Goal: Task Accomplishment & Management: Manage account settings

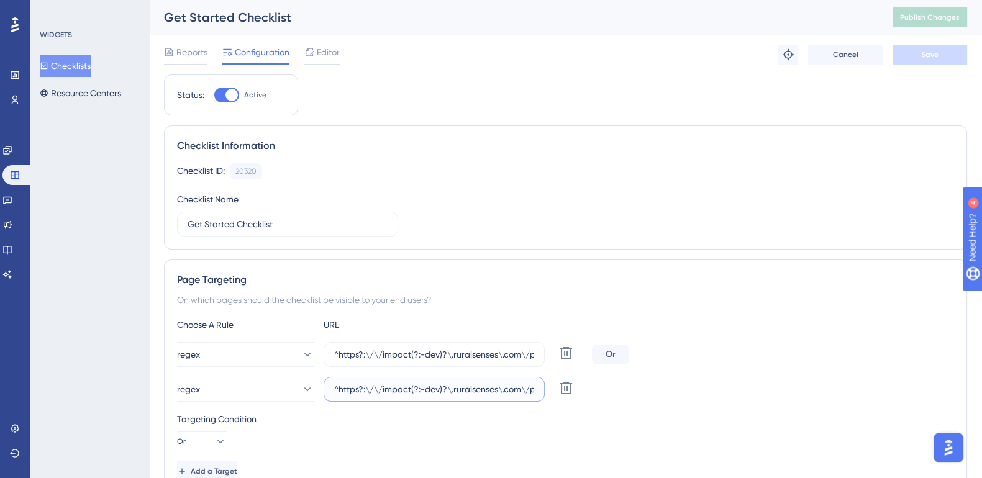
click at [495, 391] on input "^https?:\/\/impact(?:-dev)?\.ruralsenses\.com\/projects\/[a-fA-F0-9]{24}(?:\/(?…" at bounding box center [434, 389] width 200 height 14
click at [522, 338] on div "Choose A Rule URL regex ^https?:\/\/impact(?:-dev)?\.ruralsenses\.com\/projects…" at bounding box center [565, 399] width 777 height 164
click at [520, 351] on input "^https?:\/\/impact(?:-dev)?\.ruralsenses\.com\/projects\/[a-fA-F0-9]{24}(?:\/.*…" at bounding box center [434, 355] width 200 height 14
click at [525, 390] on input "^https?:\/\/impact(?:-dev)?\.ruralsenses\.com\/projects\/[a-fA-F0-9]{24}(?:\/(?…" at bounding box center [434, 389] width 200 height 14
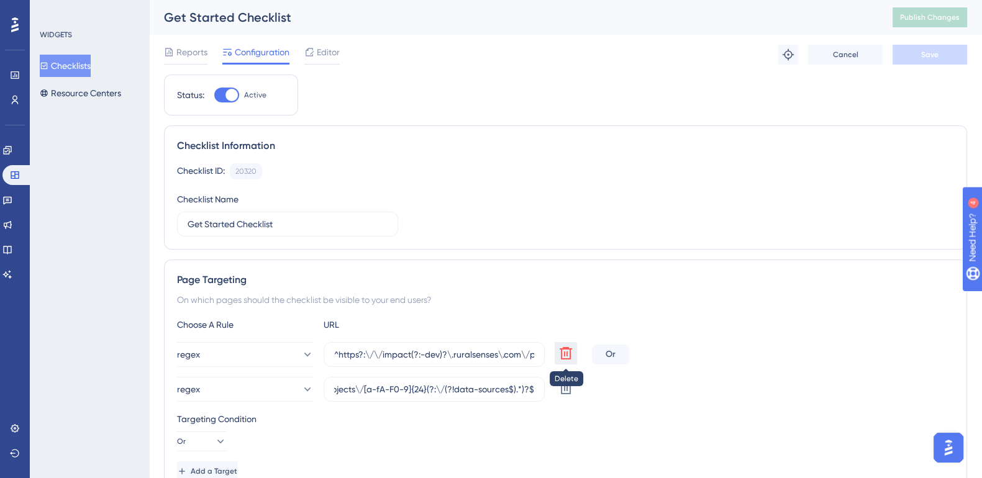
scroll to position [0, 0]
click at [564, 351] on icon at bounding box center [565, 353] width 12 height 12
type input "^https?:\/\/impact(?:-dev)?\.ruralsenses\.com\/projects\/[a-fA-F0-9]{24}(?:\/(?…"
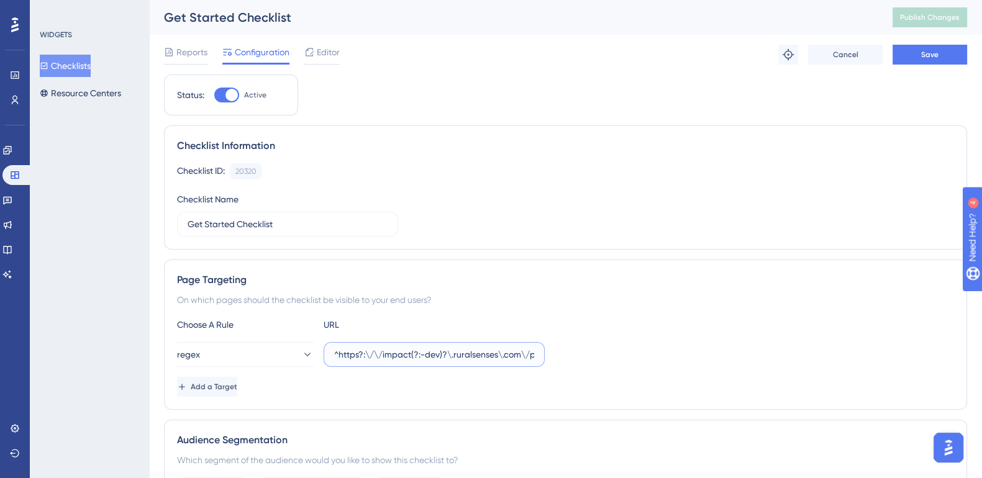
click at [486, 353] on input "^https?:\/\/impact(?:-dev)?\.ruralsenses\.com\/projects\/[a-fA-F0-9]{24}(?:\/(?…" at bounding box center [434, 355] width 200 height 14
click at [937, 55] on span "Save" at bounding box center [929, 55] width 17 height 10
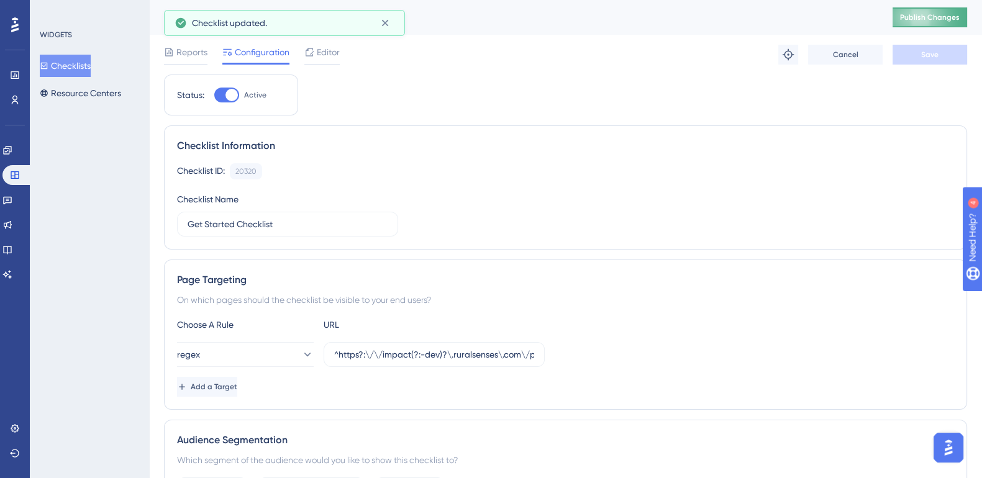
click at [946, 17] on span "Publish Changes" at bounding box center [930, 17] width 60 height 10
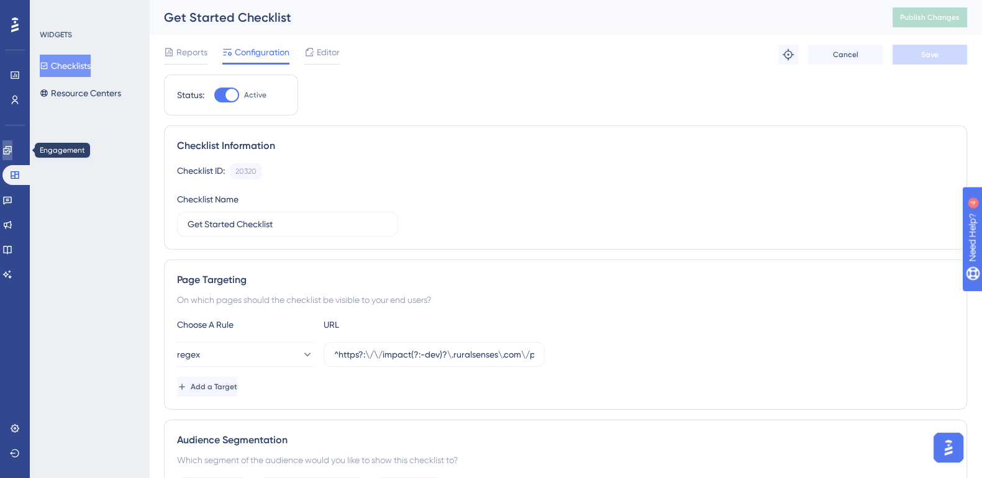
click at [12, 150] on icon at bounding box center [7, 150] width 10 height 10
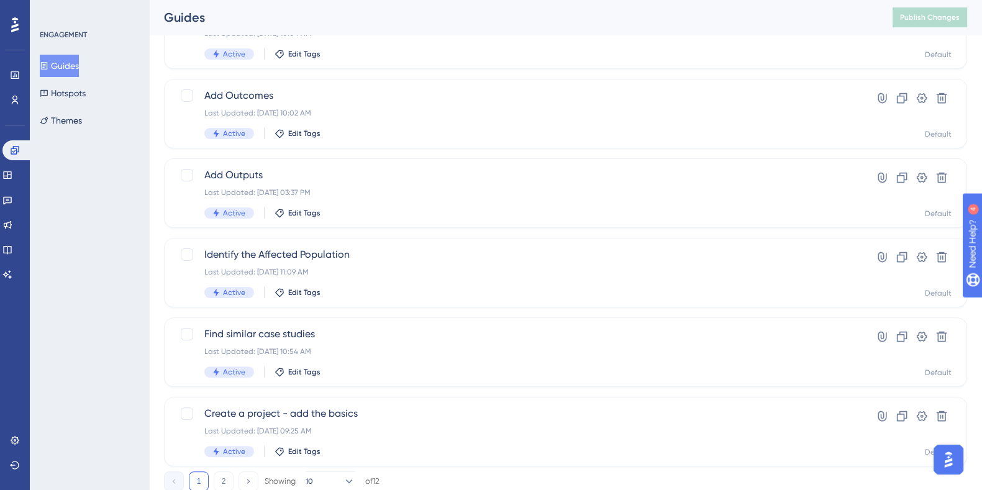
scroll to position [473, 0]
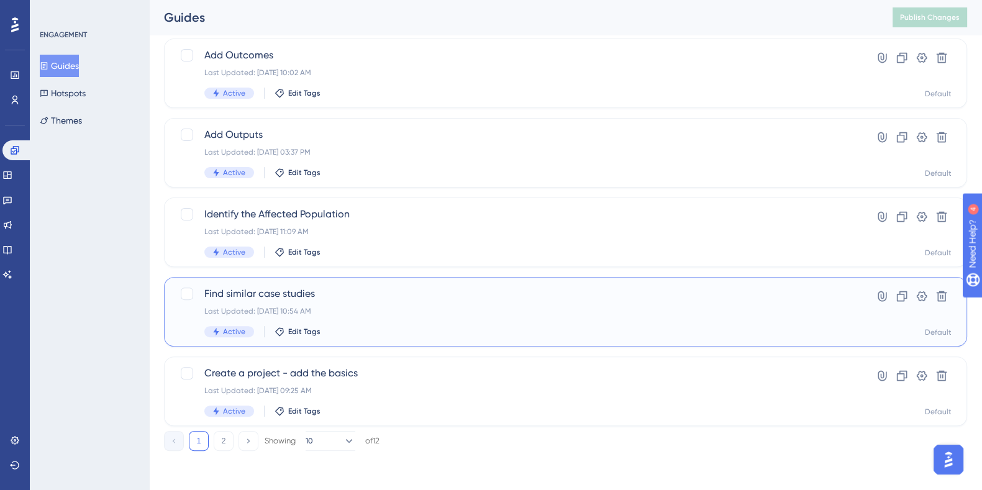
click at [290, 292] on span "Find similar case studies" at bounding box center [515, 293] width 623 height 15
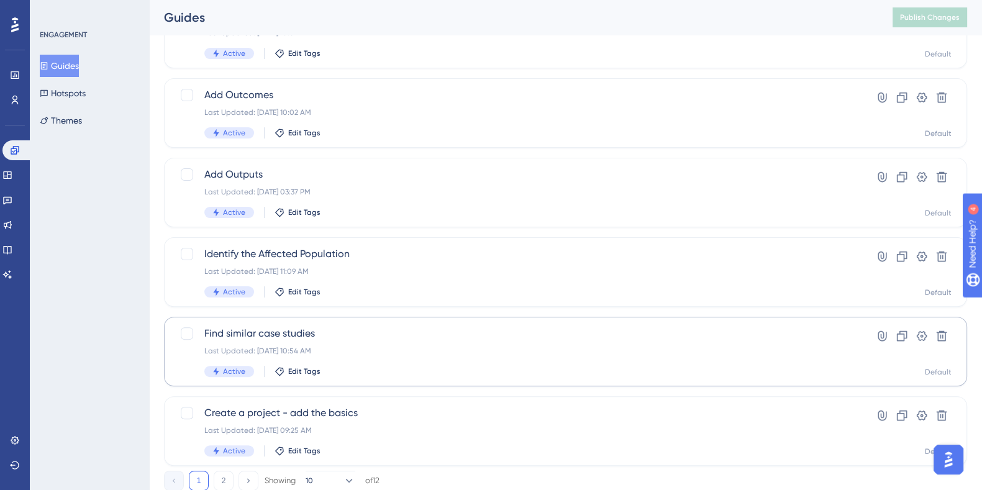
scroll to position [473, 0]
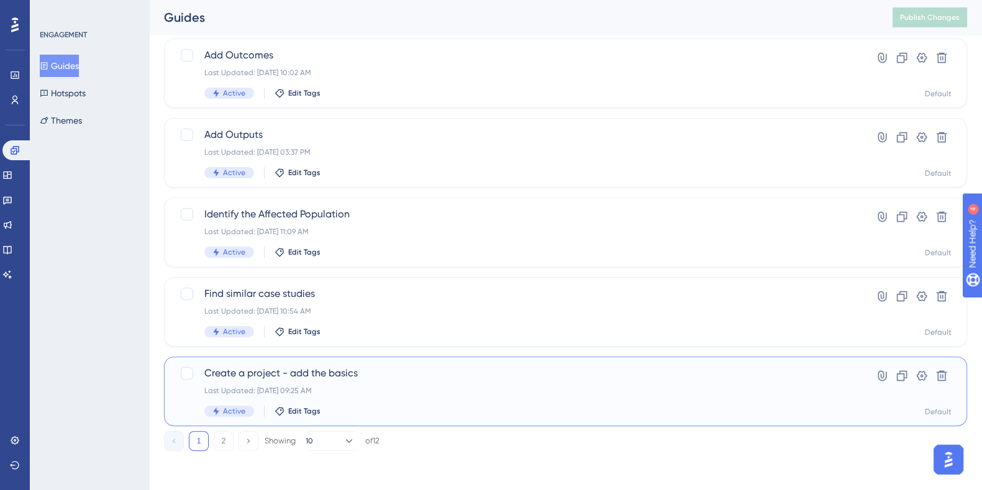
click at [310, 377] on span "Create a project - add the basics" at bounding box center [515, 373] width 623 height 15
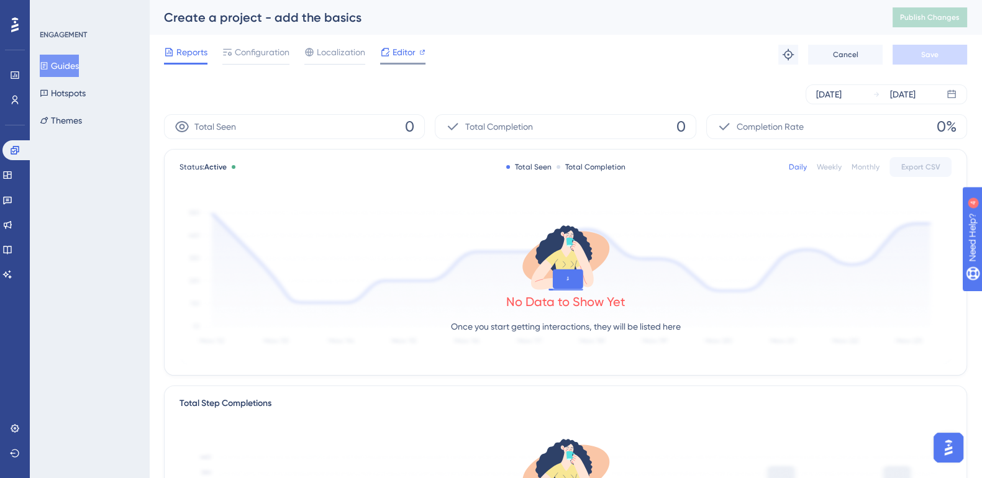
click at [411, 55] on span "Editor" at bounding box center [403, 52] width 23 height 15
